Goal: Transaction & Acquisition: Obtain resource

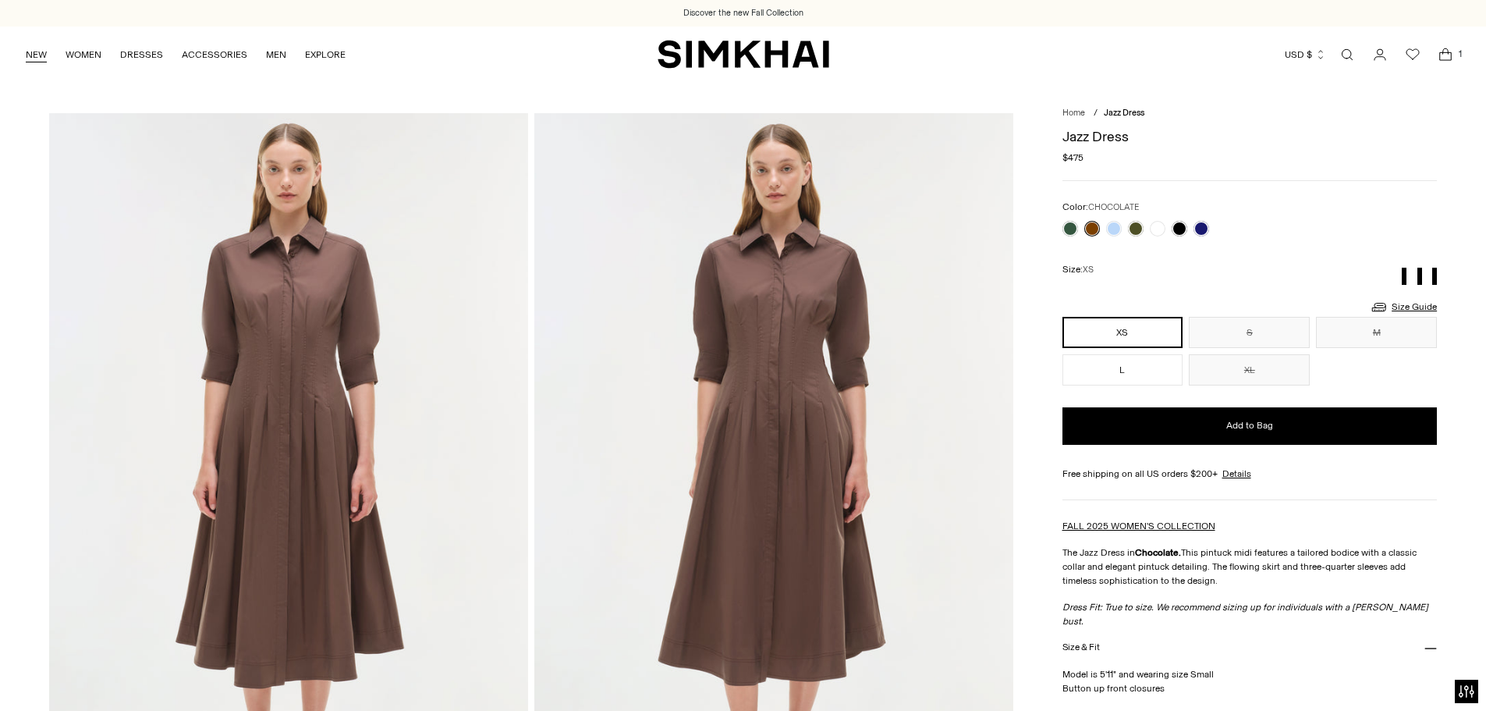
click at [29, 53] on link "NEW" at bounding box center [36, 54] width 21 height 34
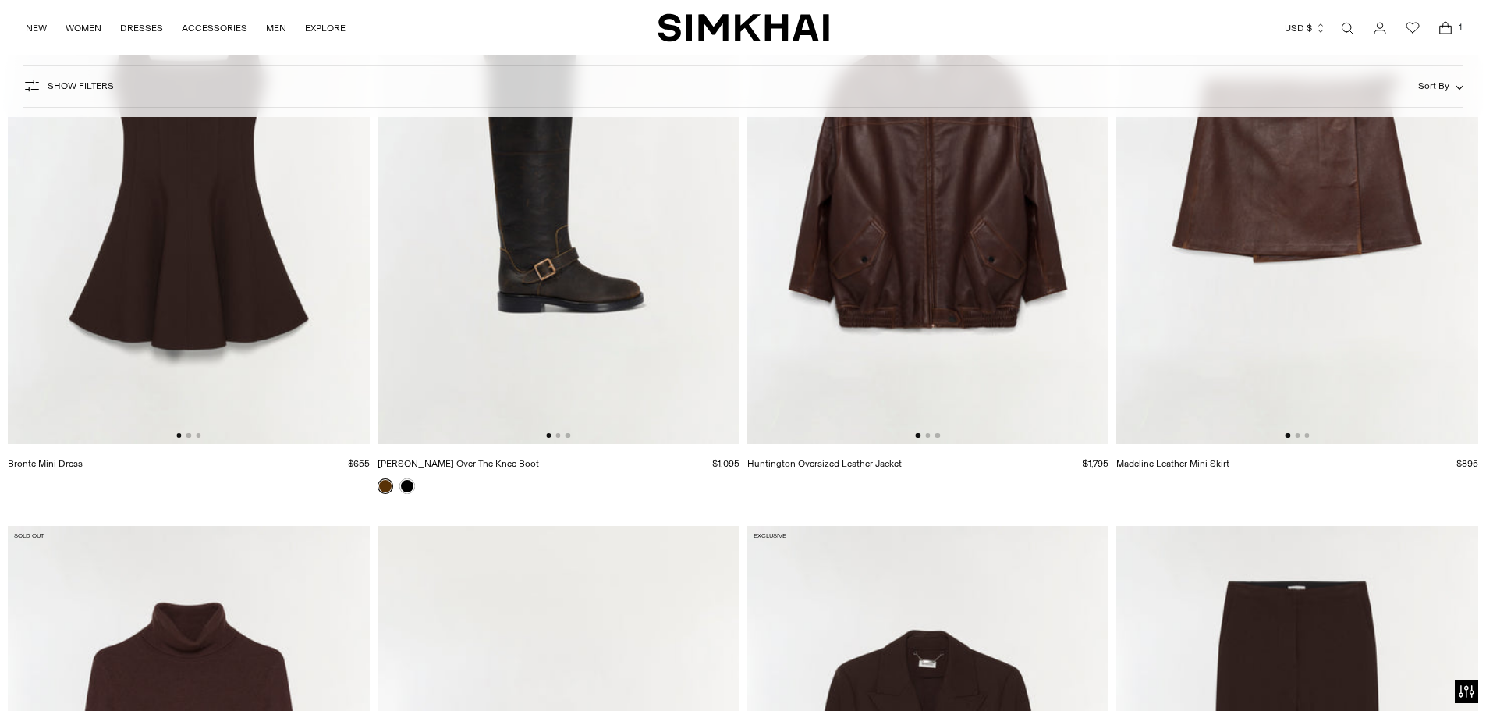
scroll to position [5695, 0]
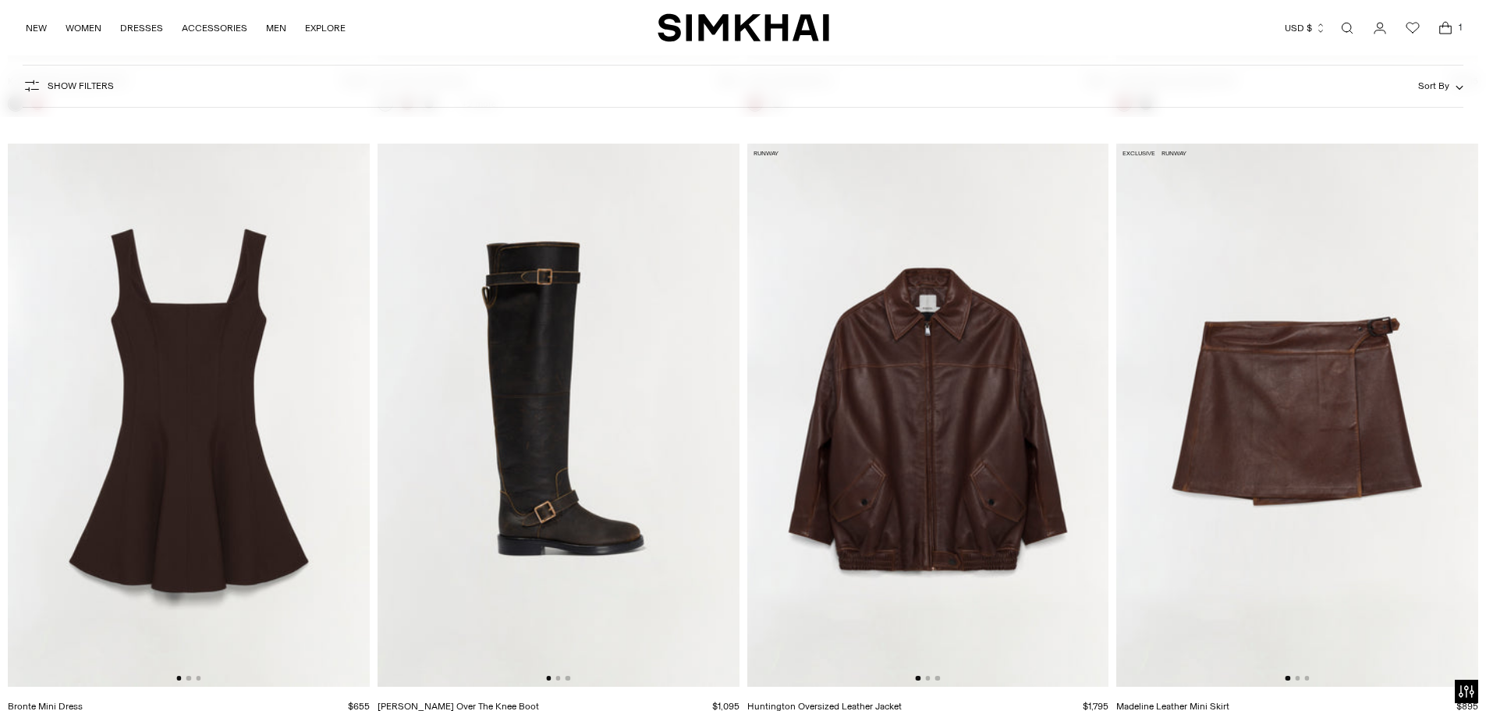
click at [666, 389] on img at bounding box center [559, 415] width 362 height 543
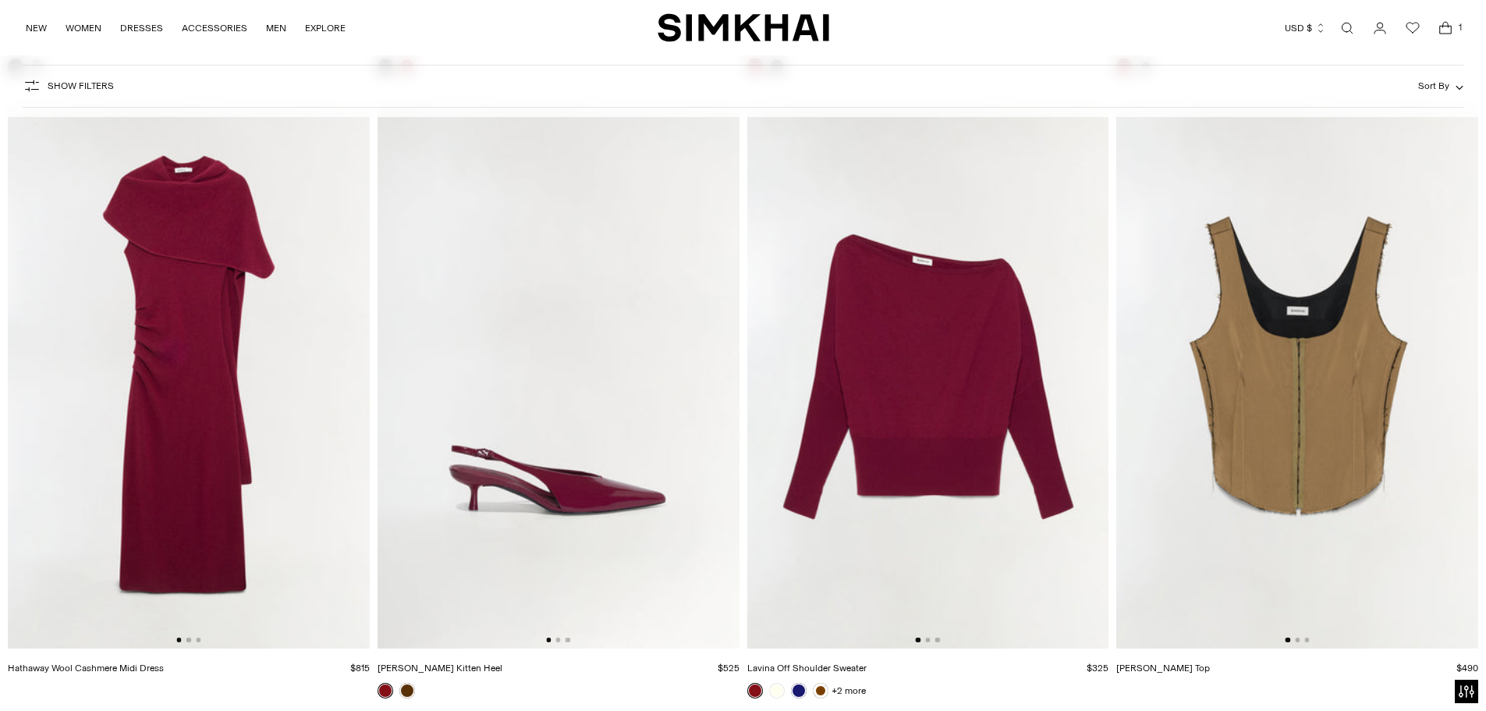
scroll to position [12093, 0]
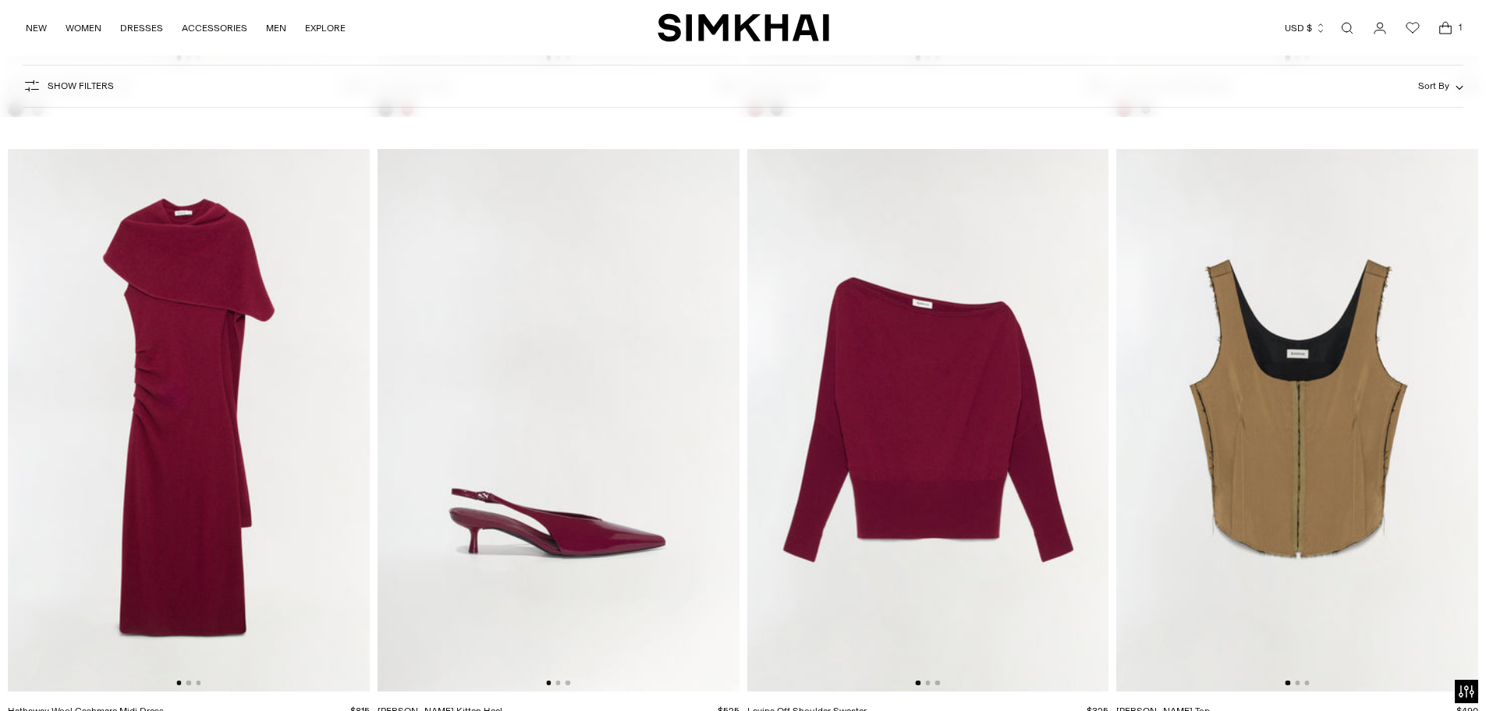
click at [137, 396] on img at bounding box center [189, 420] width 362 height 543
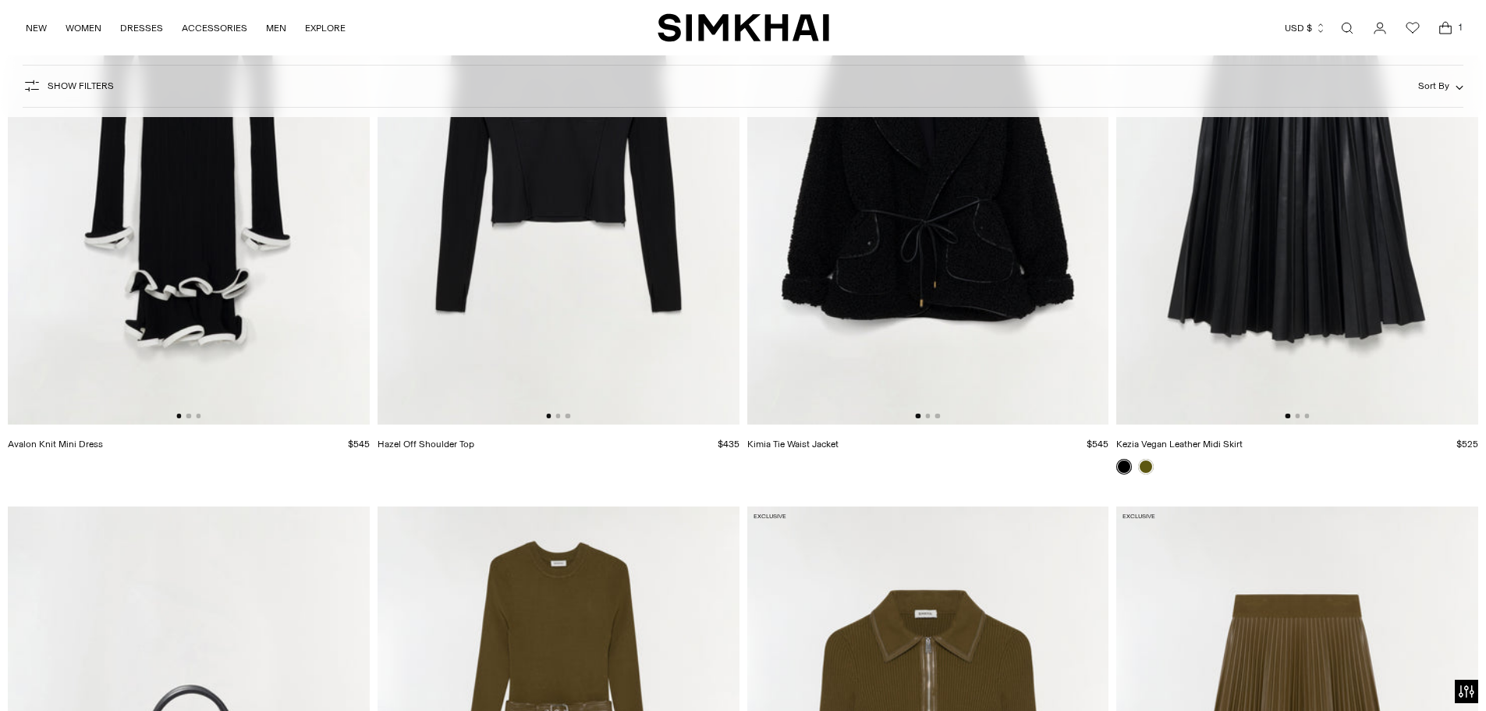
scroll to position [18179, 0]
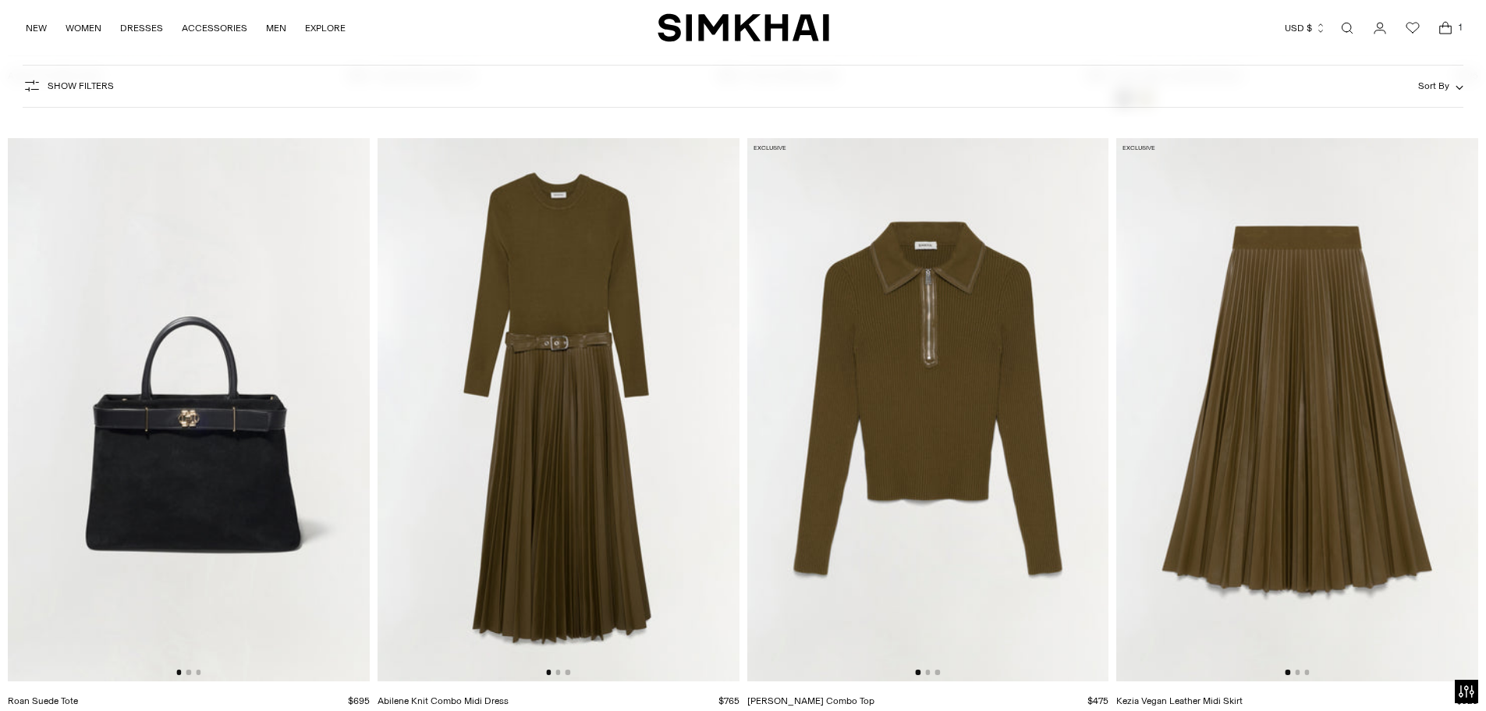
click at [584, 353] on img at bounding box center [559, 409] width 362 height 543
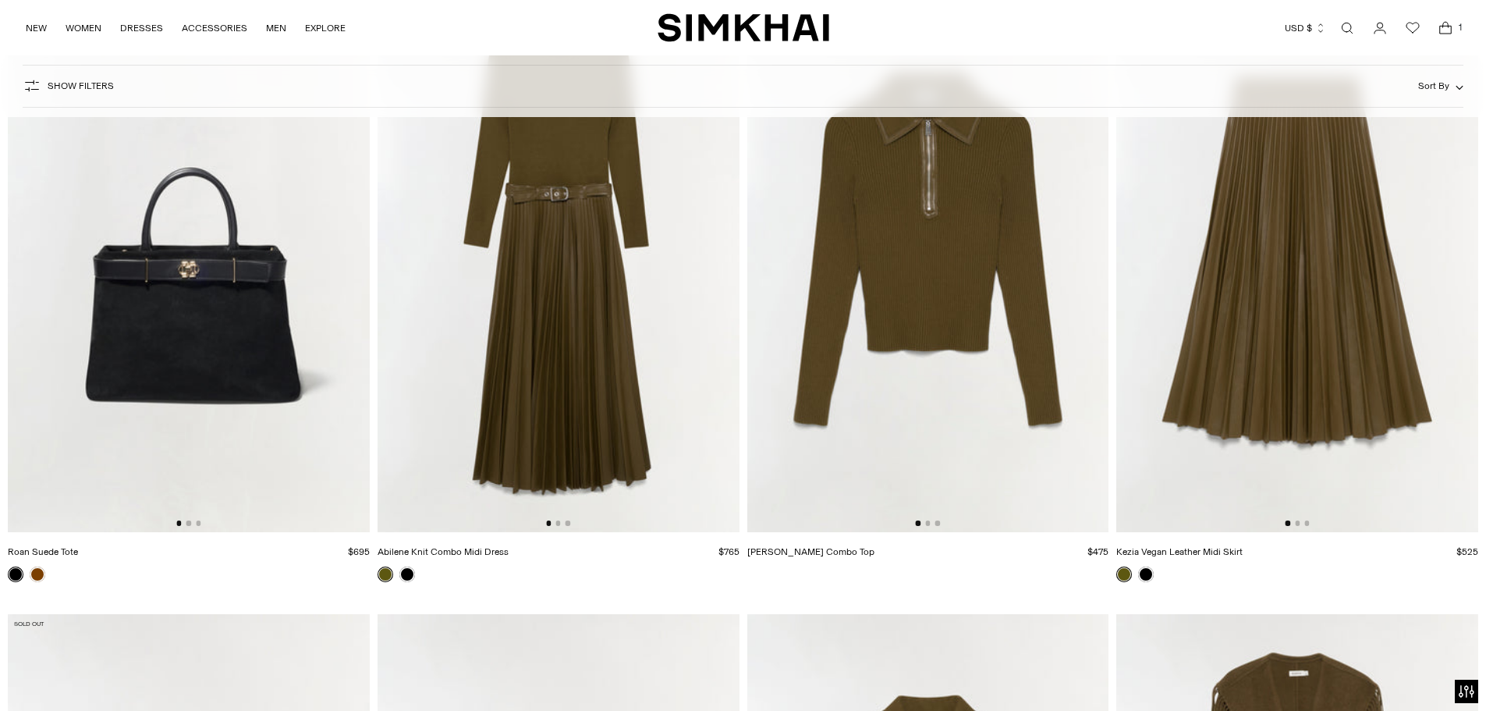
scroll to position [18335, 0]
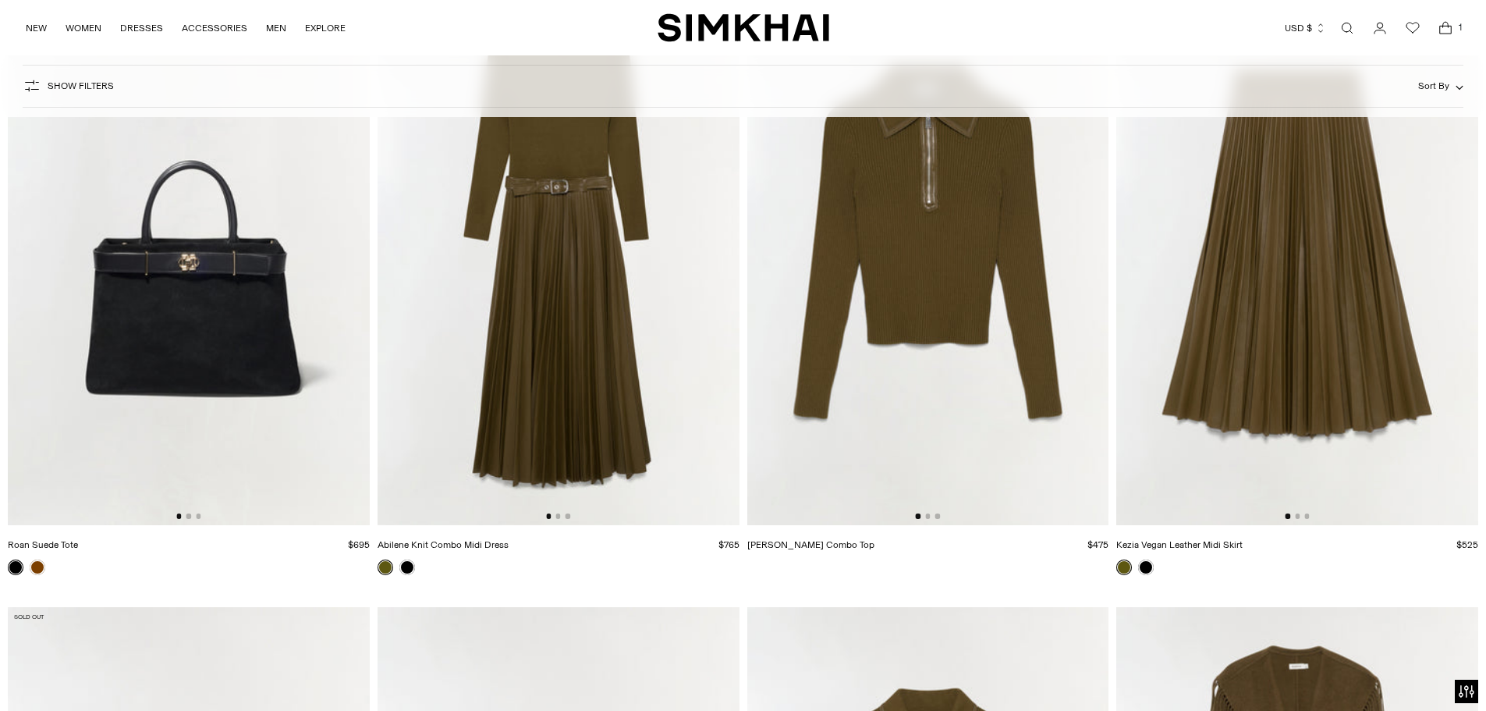
click at [1237, 350] on img at bounding box center [1297, 253] width 362 height 543
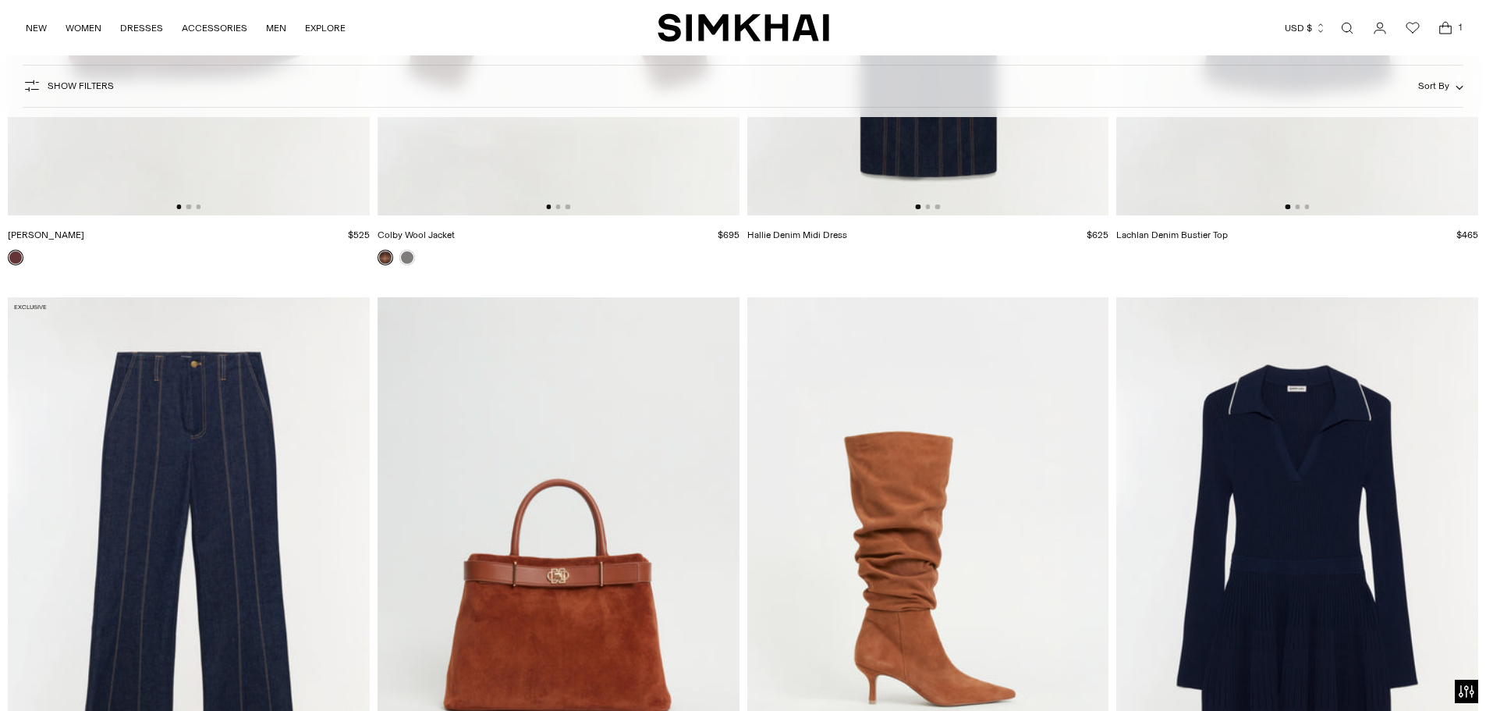
scroll to position [22626, 0]
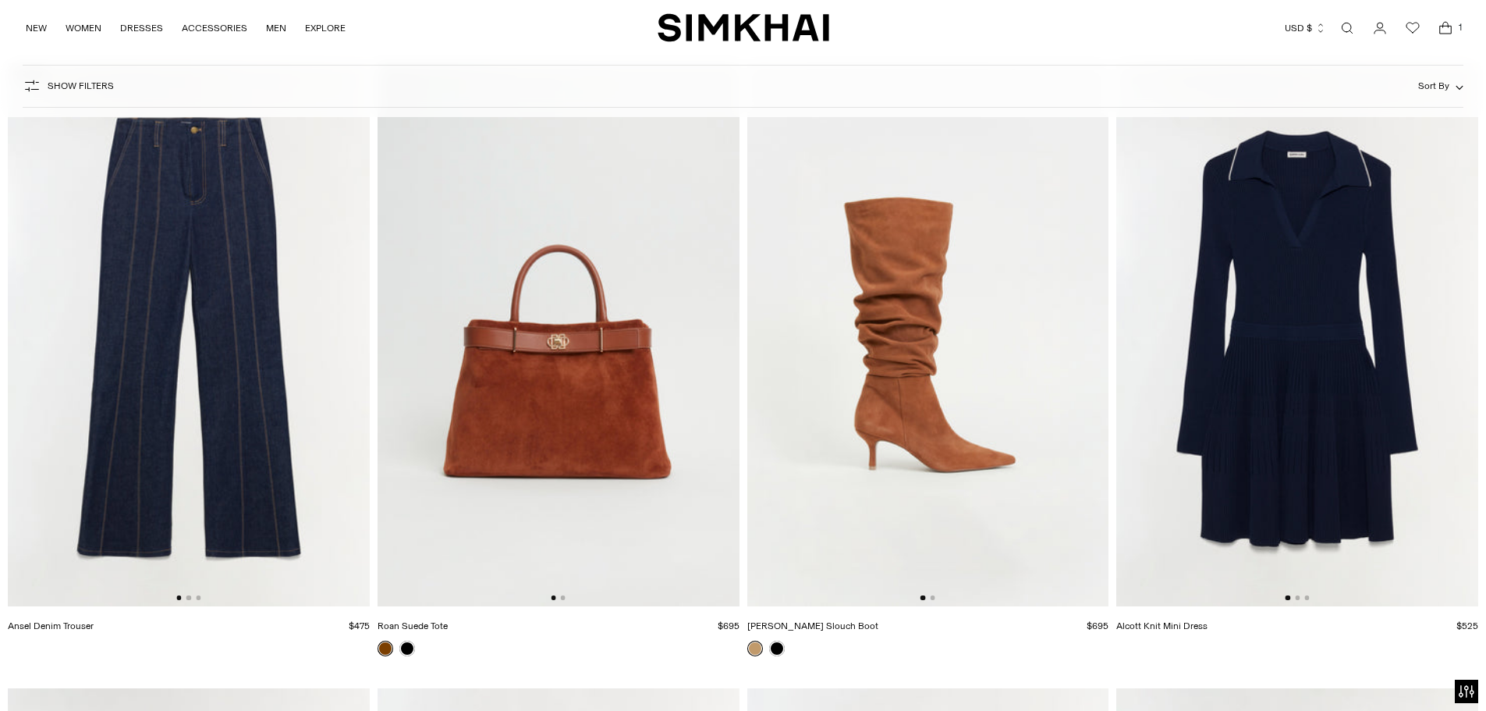
click at [1332, 377] on img at bounding box center [1297, 334] width 362 height 543
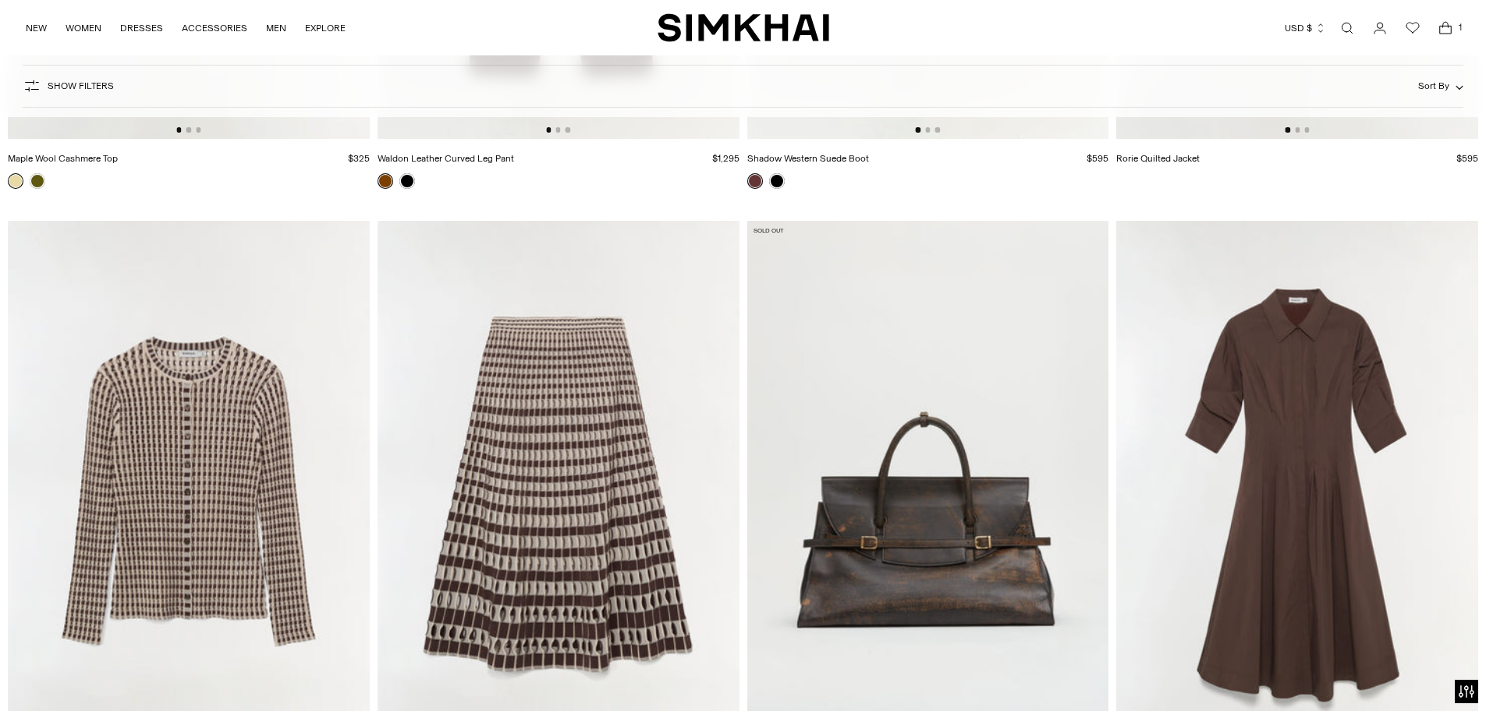
scroll to position [23874, 0]
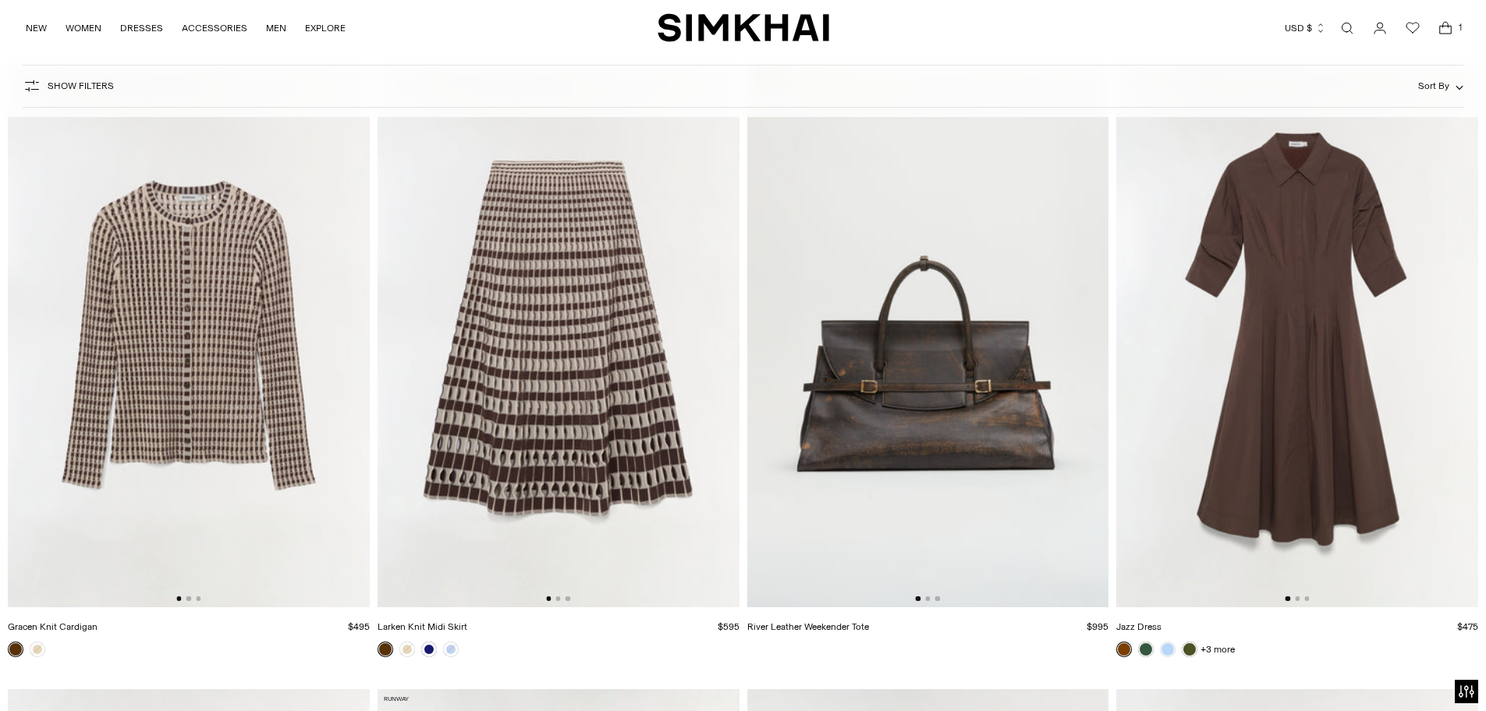
click at [566, 445] on img at bounding box center [559, 336] width 362 height 543
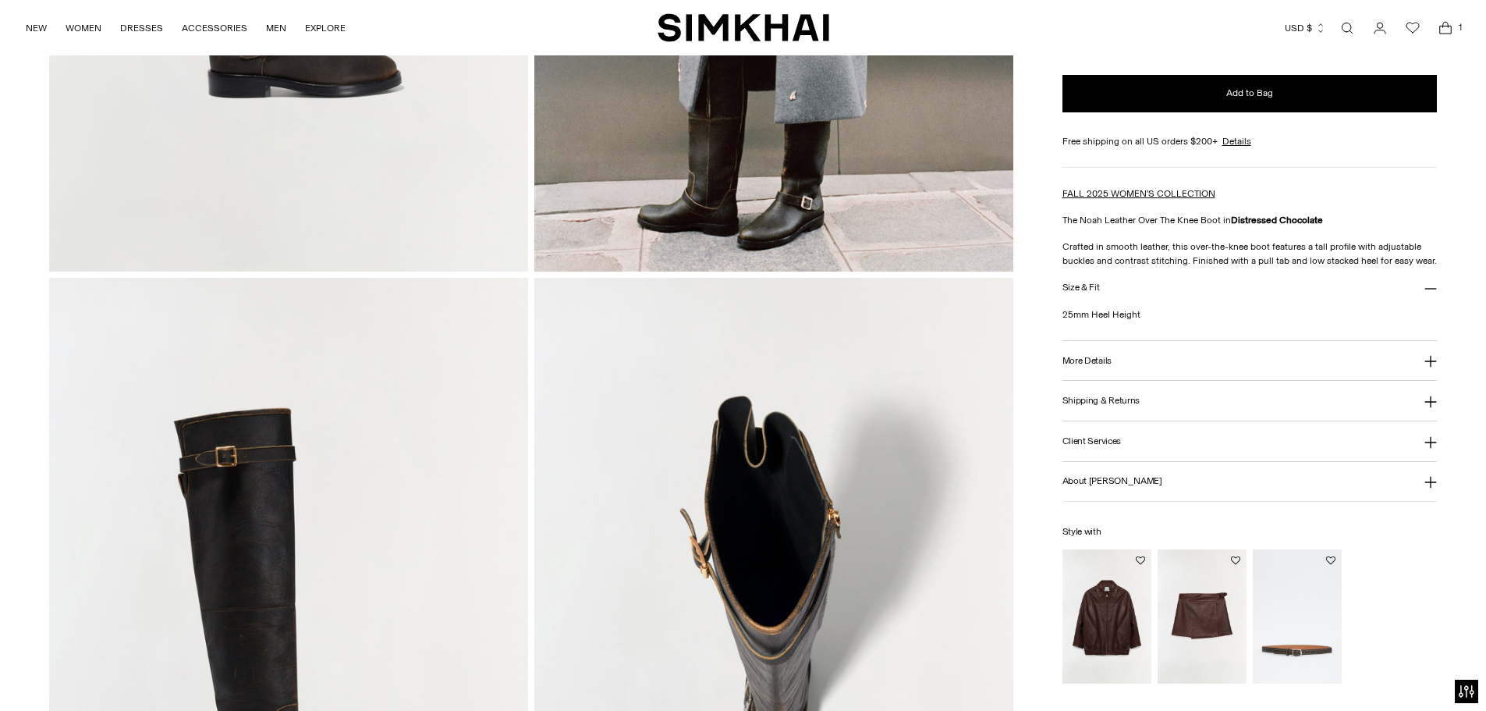
scroll to position [780, 0]
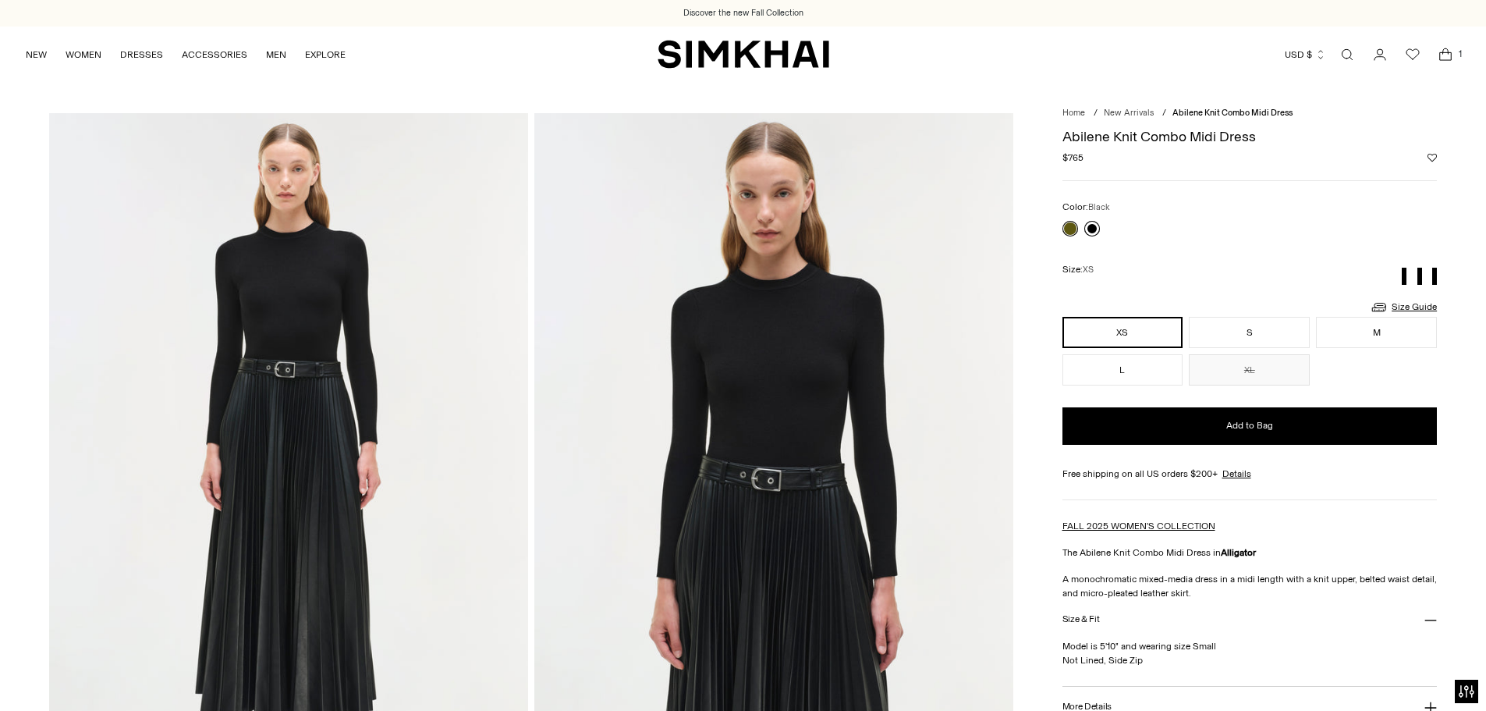
click at [1091, 225] on link at bounding box center [1092, 229] width 16 height 16
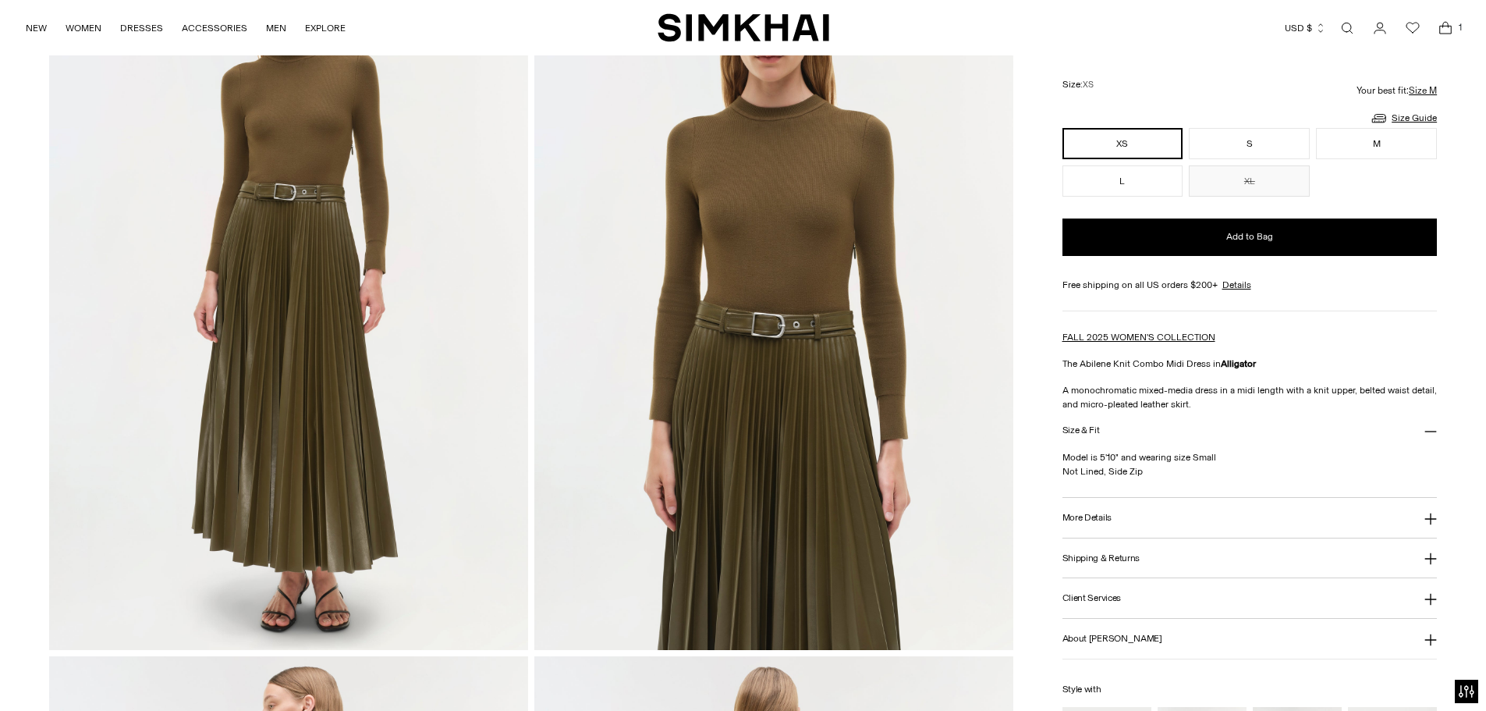
scroll to position [234, 0]
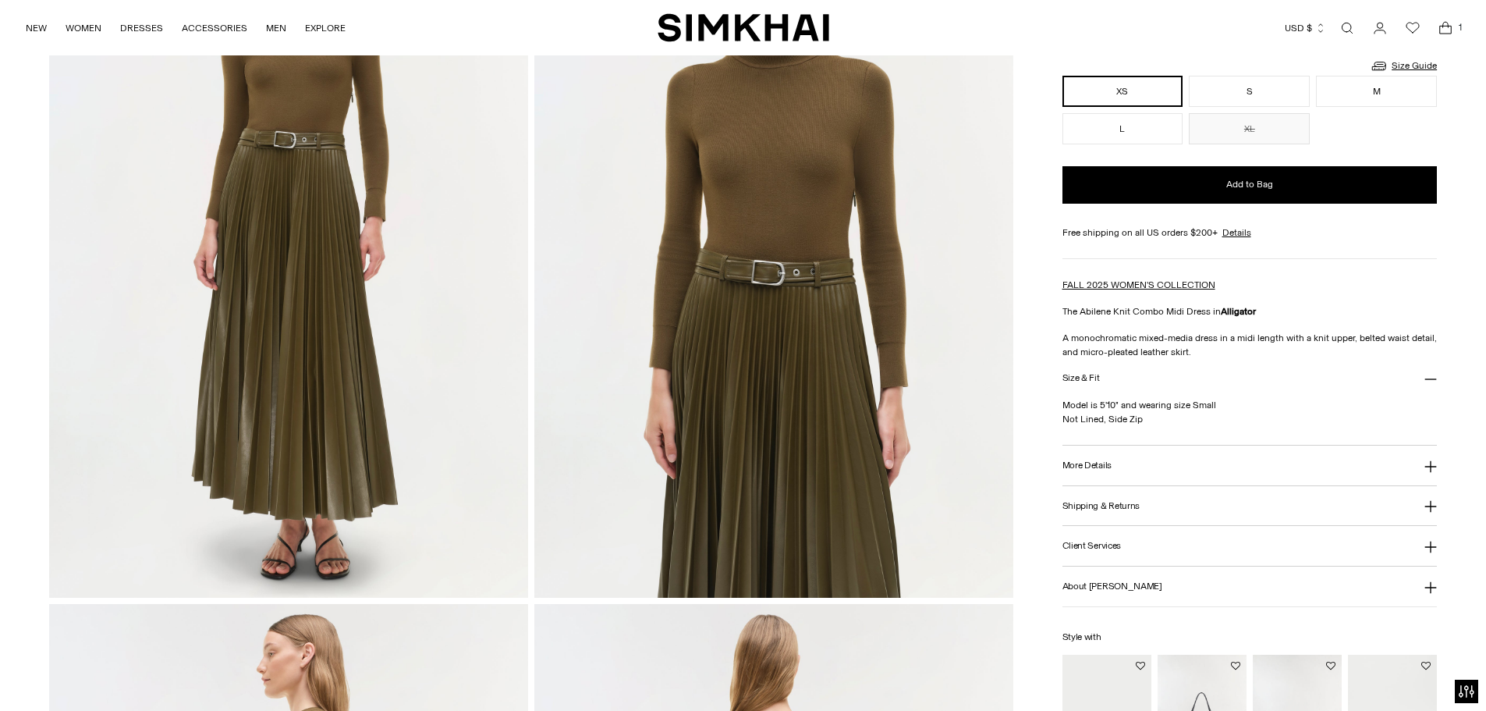
click at [1085, 470] on h3 "More Details" at bounding box center [1087, 465] width 49 height 10
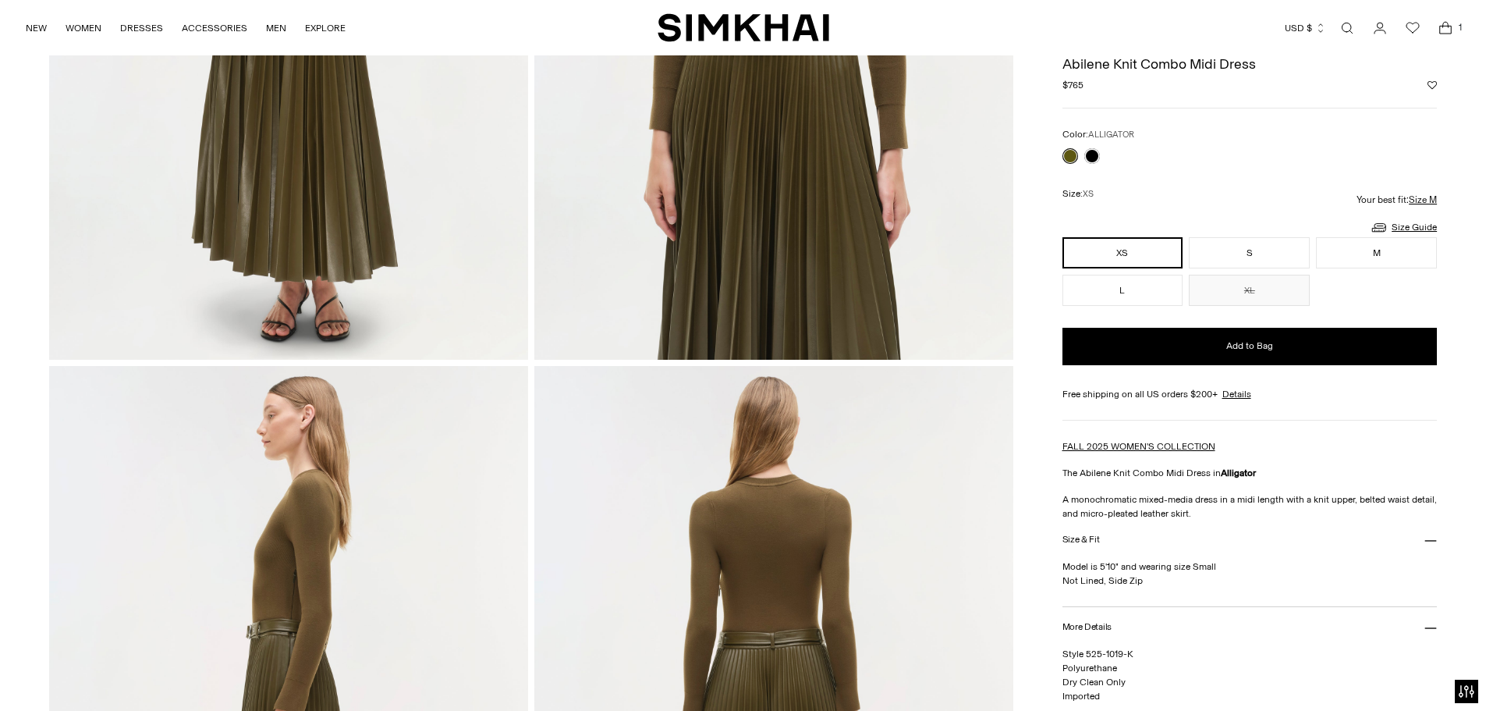
scroll to position [156, 0]
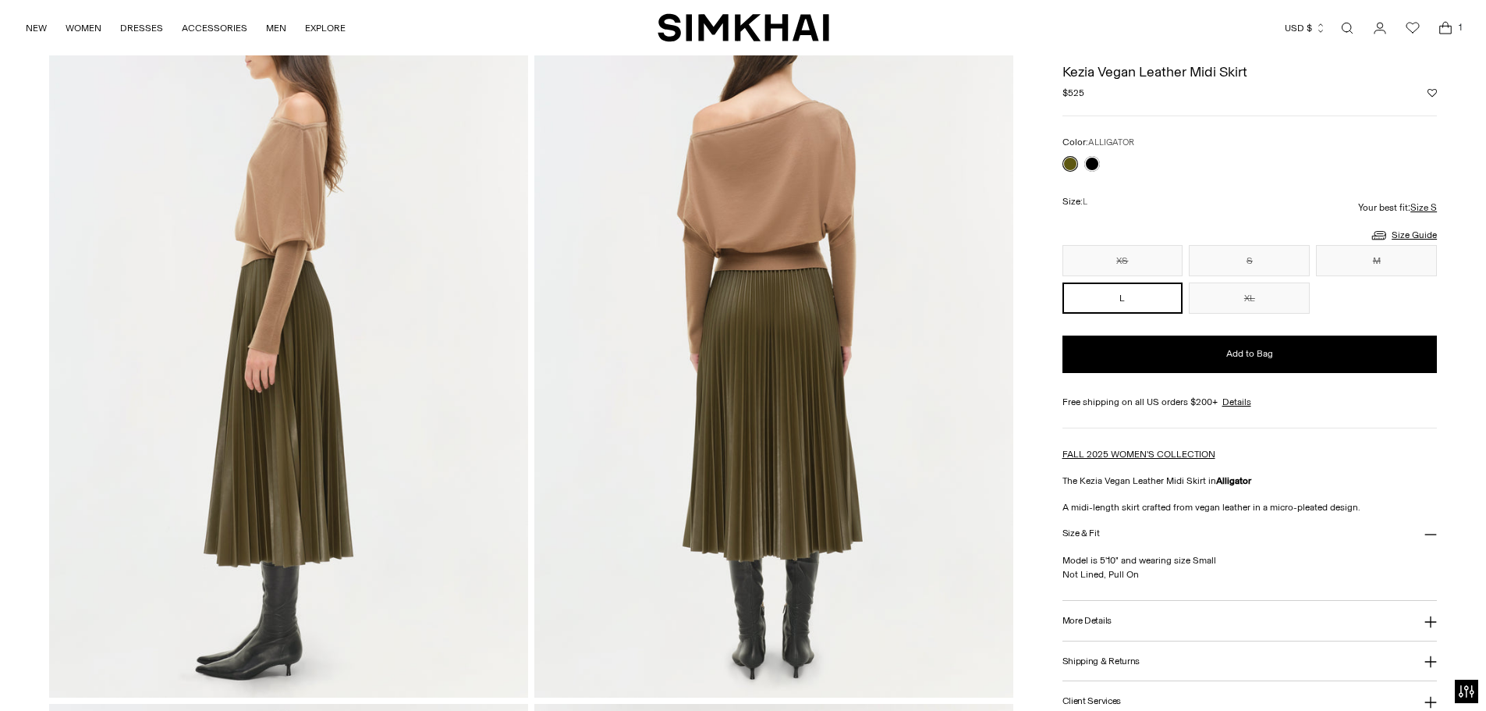
scroll to position [858, 0]
click at [1379, 255] on button "M" at bounding box center [1376, 260] width 121 height 31
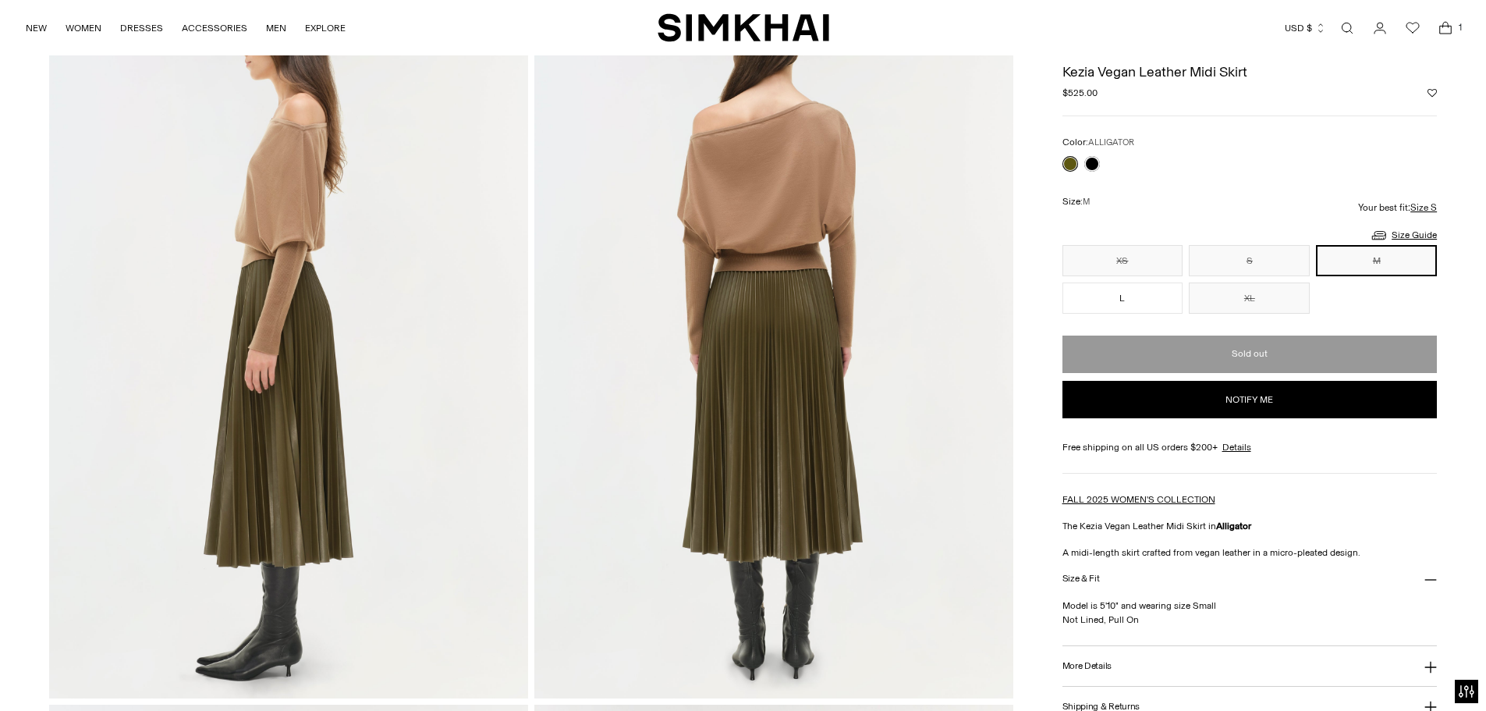
click at [1240, 395] on button "Notify me" at bounding box center [1250, 399] width 375 height 37
select select "**********"
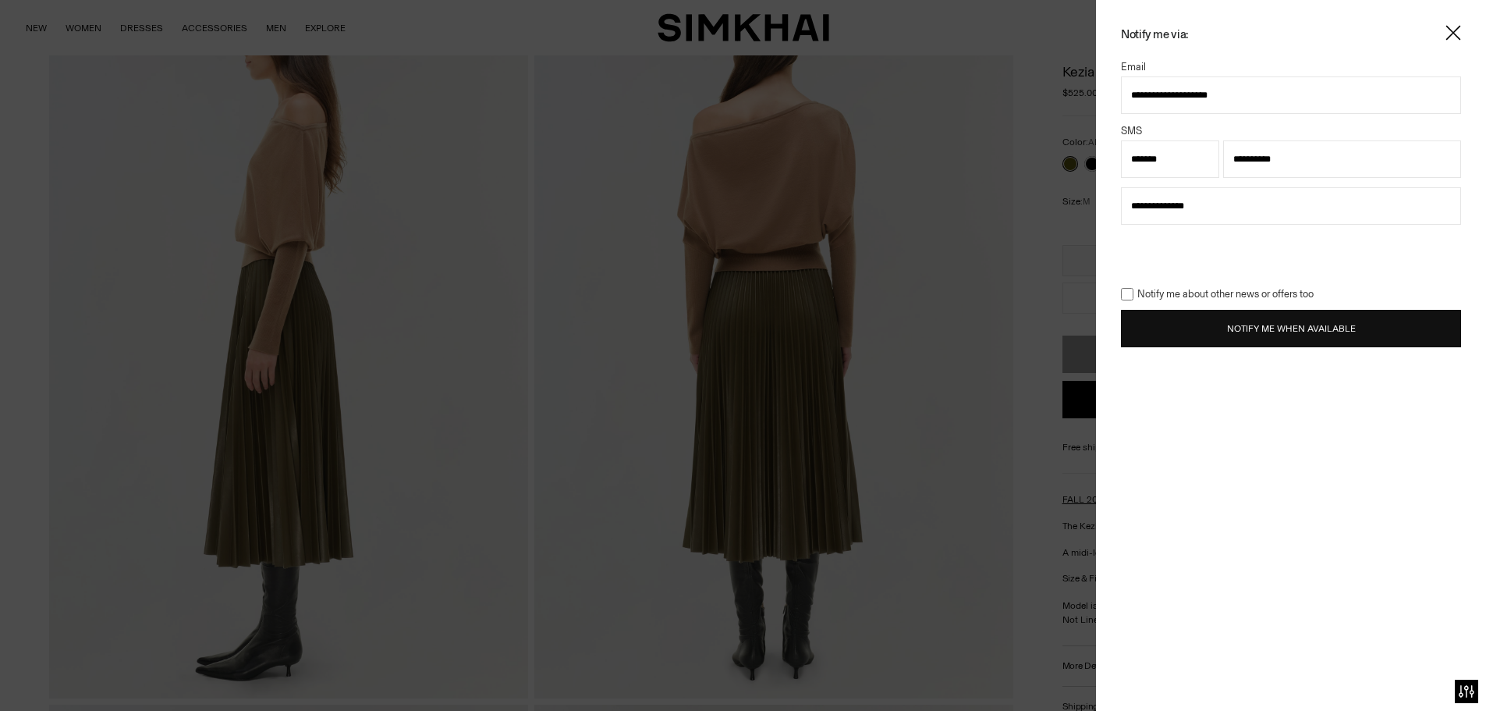
click at [1300, 339] on button "Notify Me When Available" at bounding box center [1291, 328] width 340 height 37
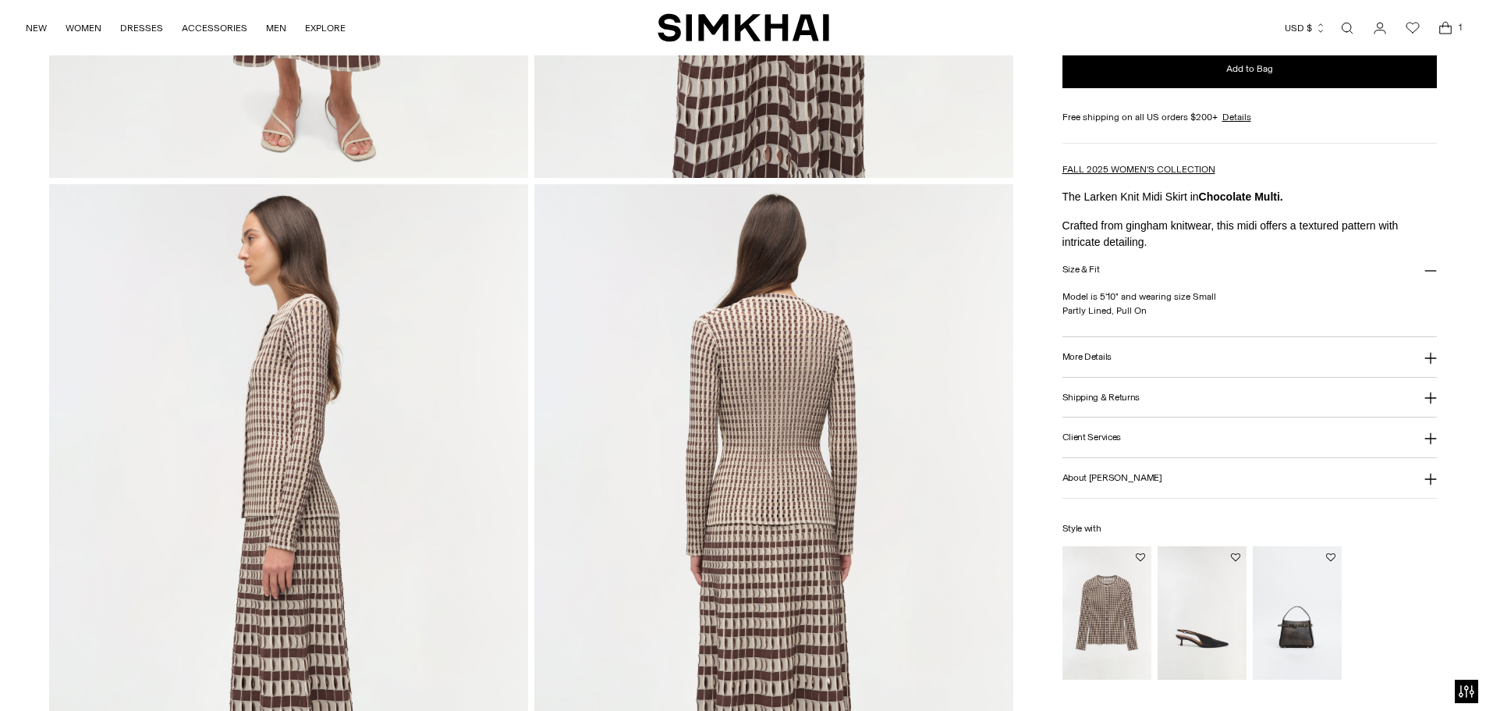
scroll to position [1014, 0]
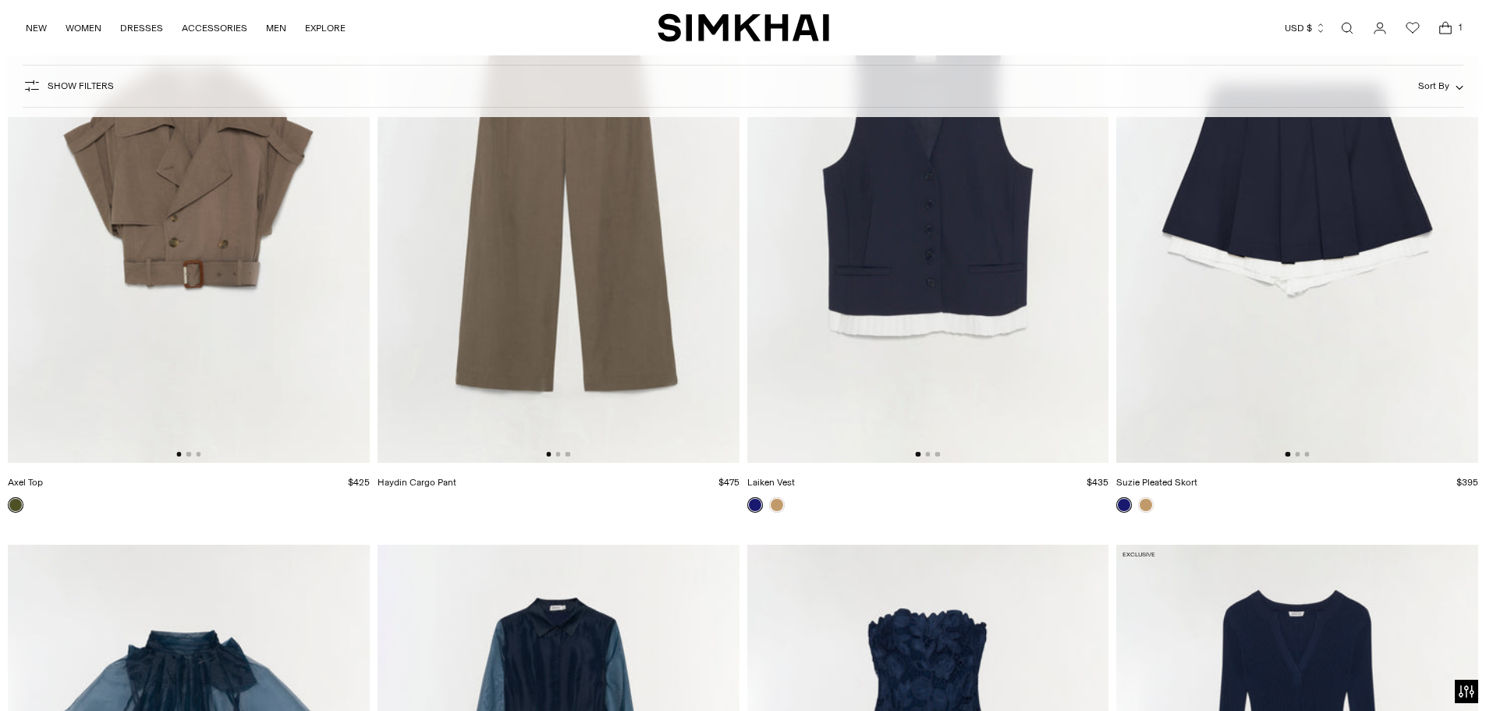
scroll to position [30116, 0]
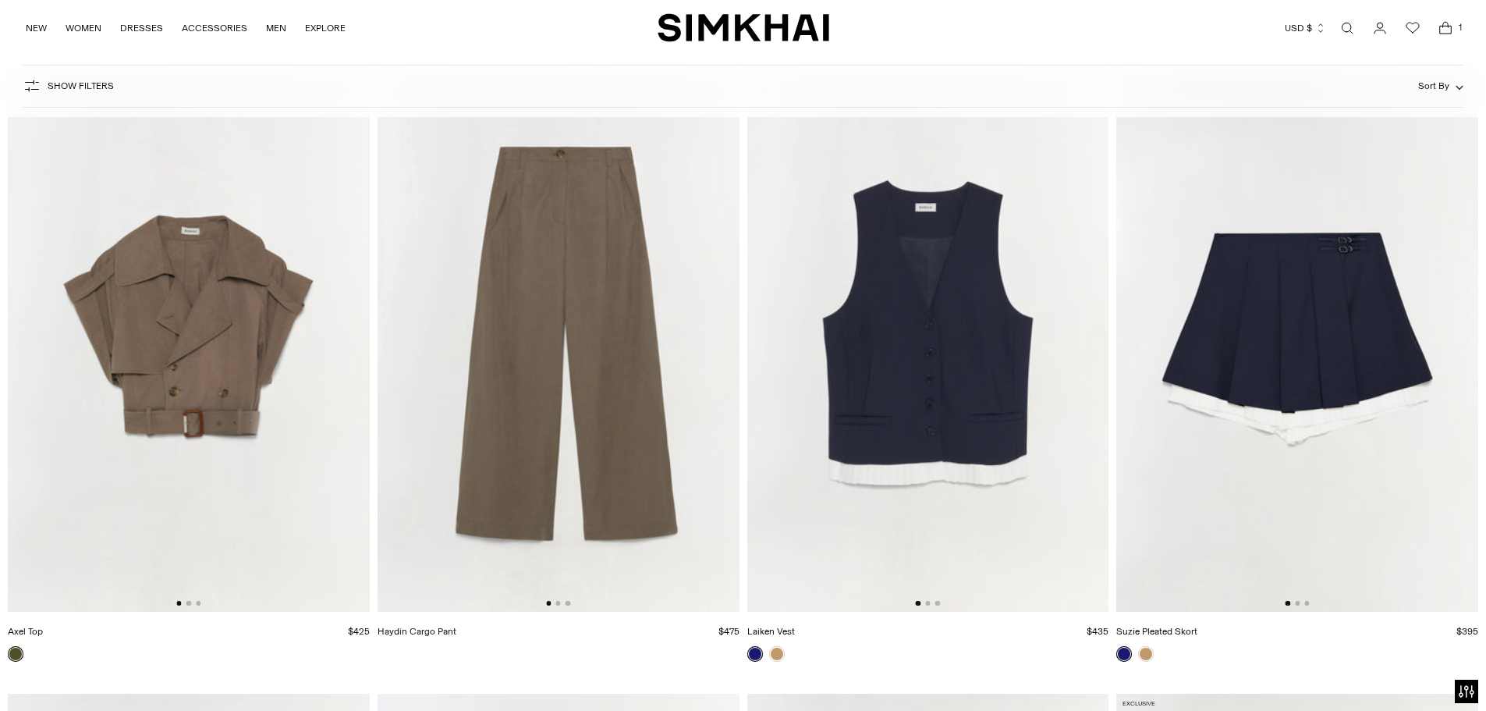
click at [1198, 350] on img at bounding box center [1297, 340] width 362 height 543
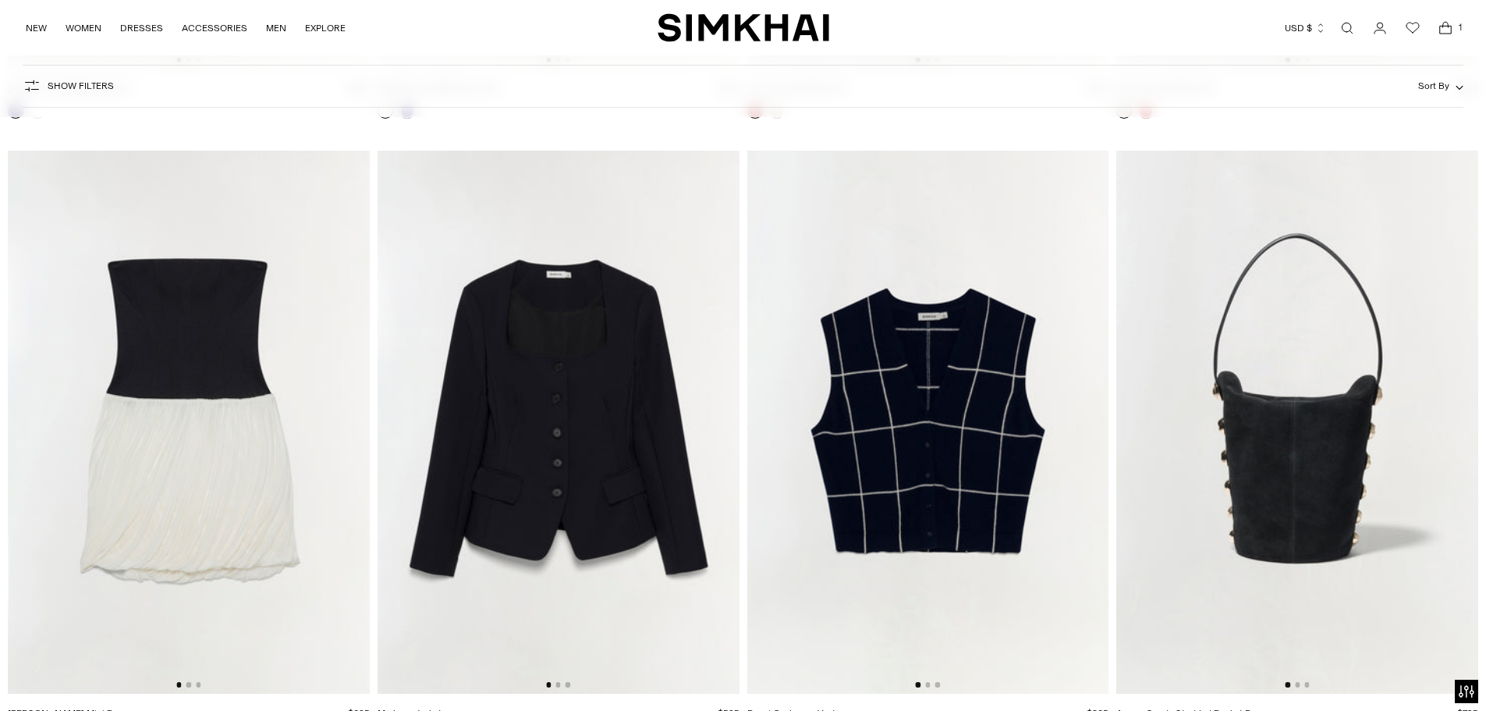
scroll to position [33159, 0]
